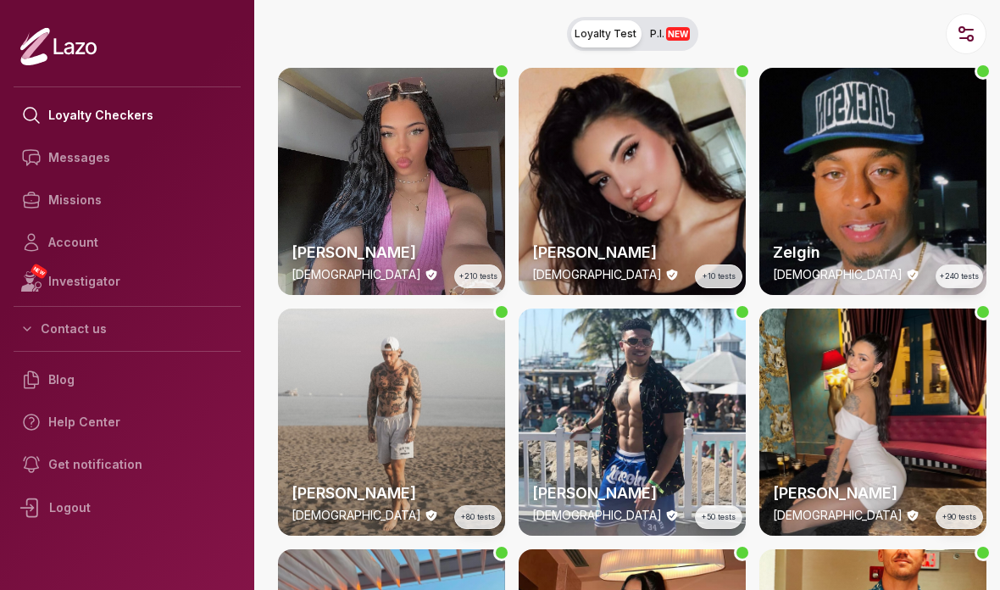
click at [47, 160] on icon at bounding box center [34, 157] width 27 height 27
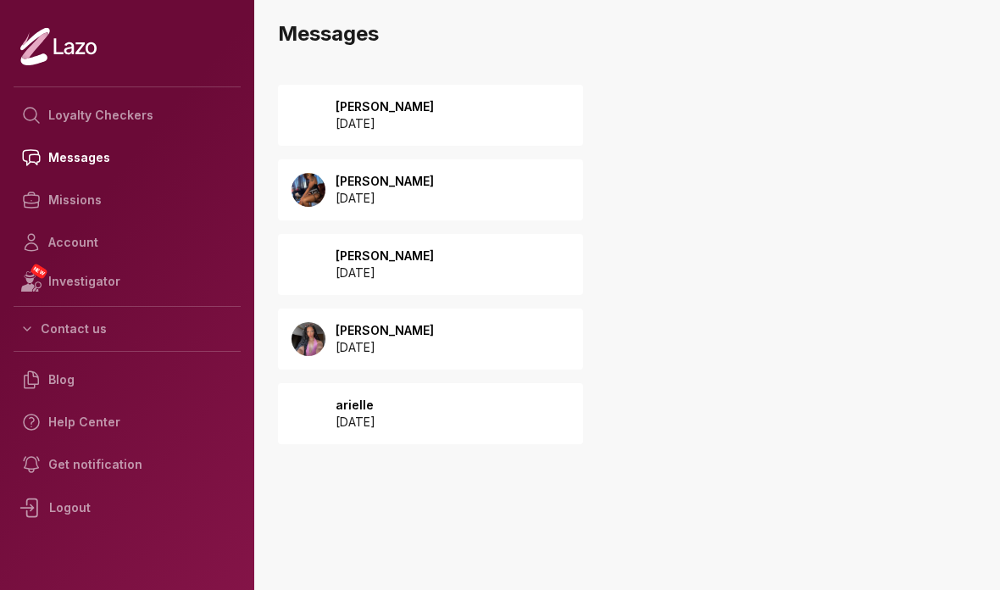
click at [369, 125] on p "[DATE]" at bounding box center [385, 123] width 98 height 17
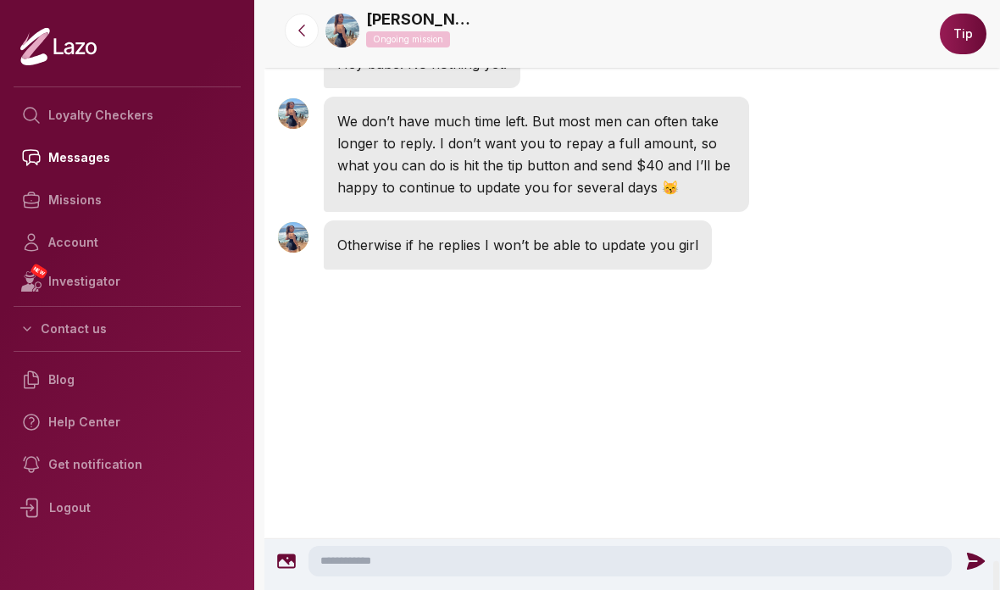
scroll to position [3836, 0]
click at [711, 552] on textarea at bounding box center [629, 561] width 643 height 31
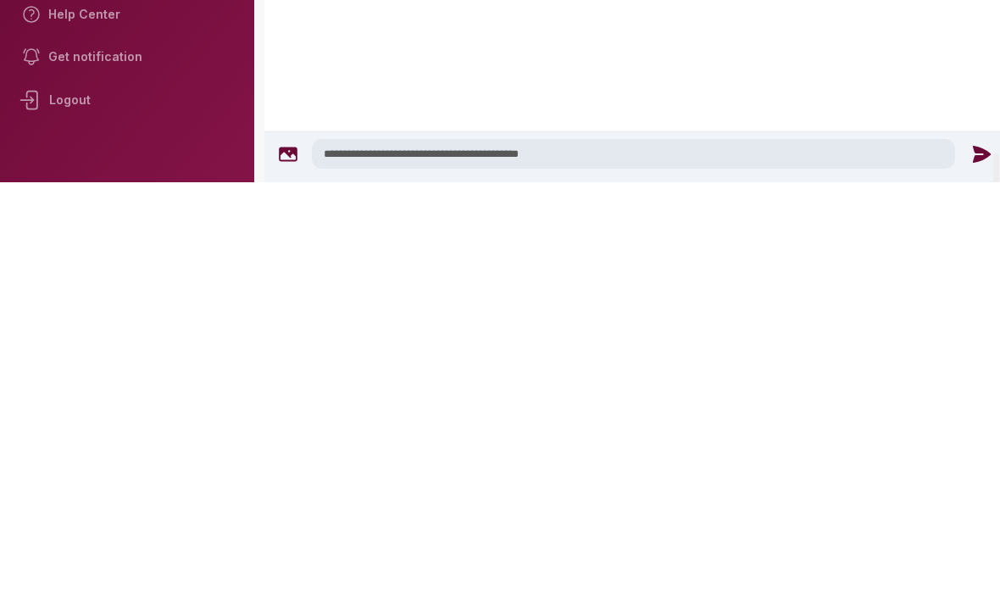
type textarea "**********"
click at [970, 551] on icon at bounding box center [981, 562] width 22 height 22
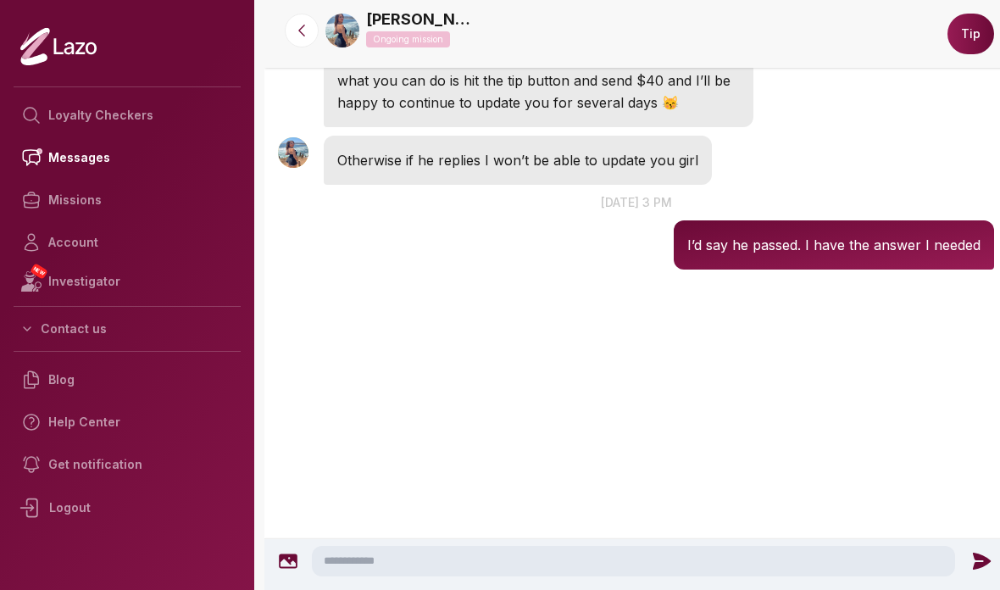
scroll to position [3740, 0]
click at [676, 557] on textarea at bounding box center [633, 561] width 643 height 31
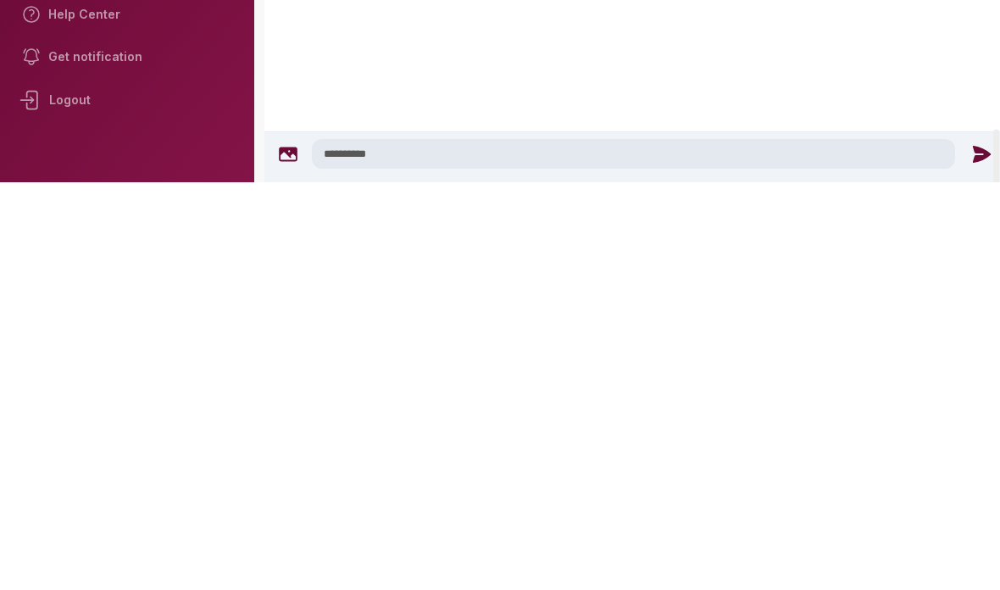
type textarea "**********"
click at [973, 552] on icon at bounding box center [982, 560] width 18 height 17
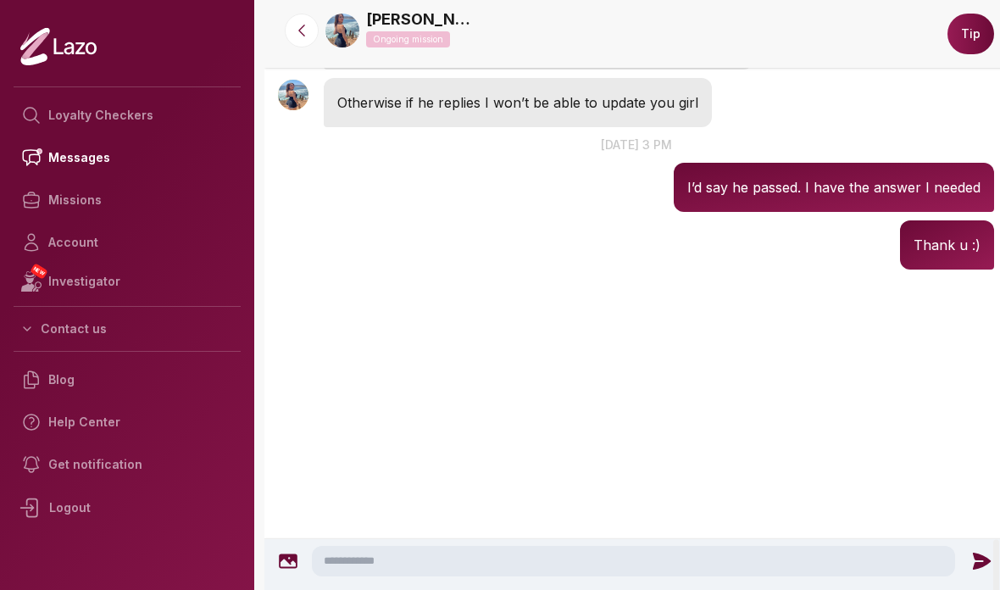
scroll to position [3798, 0]
